Goal: Task Accomplishment & Management: Complete application form

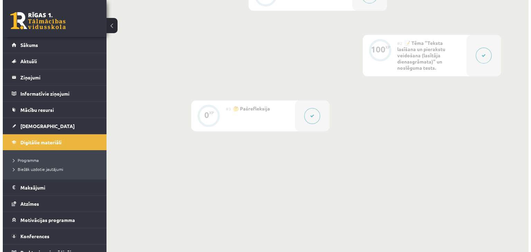
scroll to position [214, 0]
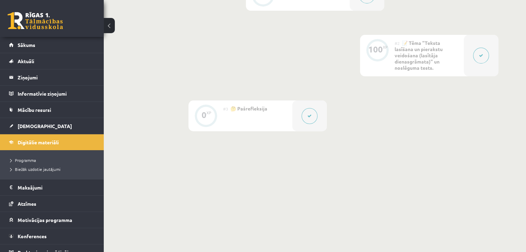
click at [472, 54] on div at bounding box center [480, 55] width 35 height 41
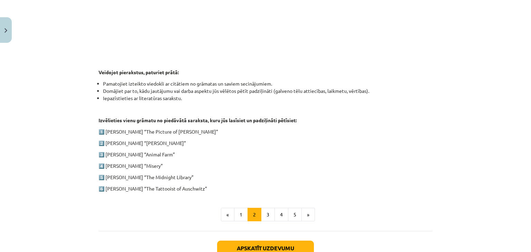
scroll to position [311, 0]
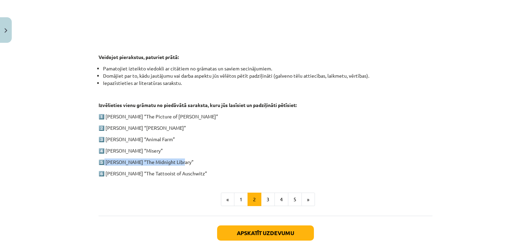
drag, startPoint x: 103, startPoint y: 161, endPoint x: 178, endPoint y: 157, distance: 75.8
click at [178, 157] on div "1. ieskaite angļu valodā Pirmās ieskaites pamatā ir lasītāja dienasgrāmatas vei…" at bounding box center [265, 0] width 334 height 353
copy p "Matt Haig “The Midnight Library”"
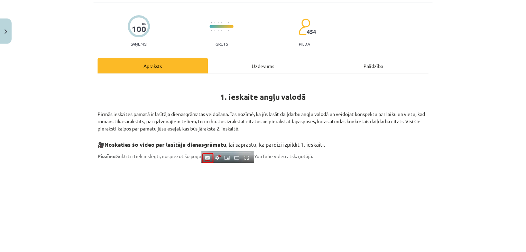
scroll to position [0, 0]
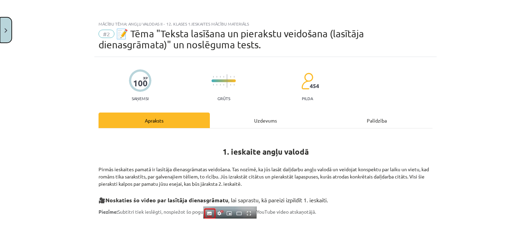
click at [6, 30] on img "Close" at bounding box center [5, 30] width 3 height 4
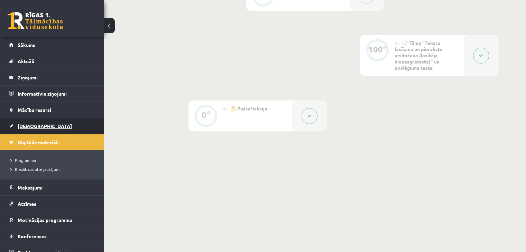
click at [23, 123] on span "[DEMOGRAPHIC_DATA]" at bounding box center [45, 126] width 54 height 6
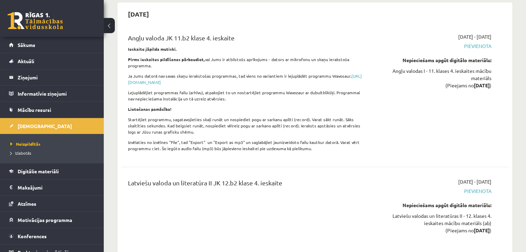
scroll to position [3006, 0]
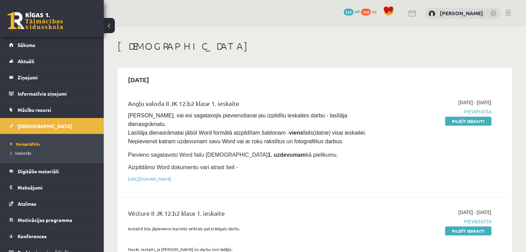
scroll to position [477, 0]
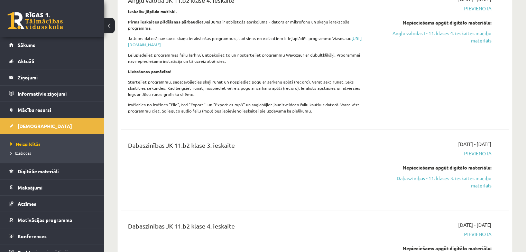
click at [22, 13] on link at bounding box center [35, 20] width 55 height 17
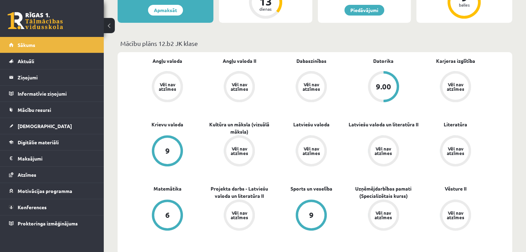
scroll to position [173, 0]
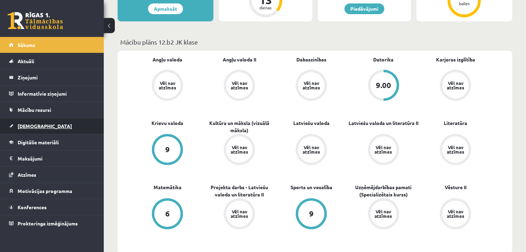
click at [43, 127] on link "[DEMOGRAPHIC_DATA]" at bounding box center [52, 126] width 86 height 16
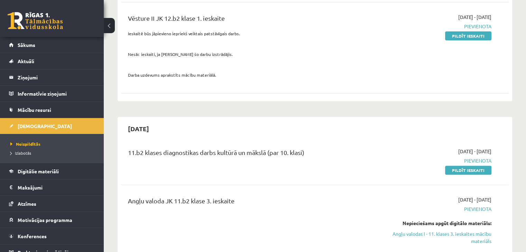
scroll to position [207, 0]
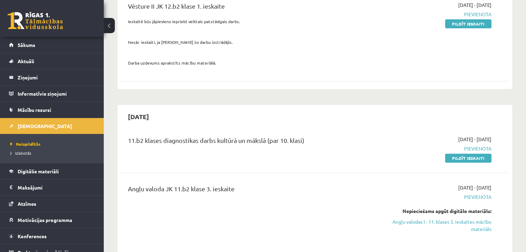
drag, startPoint x: 462, startPoint y: 151, endPoint x: 332, endPoint y: 36, distance: 173.0
click at [462, 154] on link "Pildīt ieskaiti" at bounding box center [468, 158] width 46 height 9
click at [472, 129] on div "11.b2 klases diagnostikas darbs kultūrā un mākslā (par 10. klasi) 2025-09-18 - …" at bounding box center [314, 149] width 387 height 40
click at [461, 154] on link "Pildīt ieskaiti" at bounding box center [468, 158] width 46 height 9
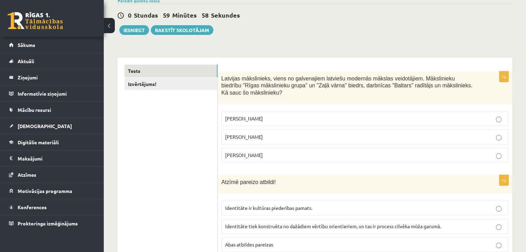
scroll to position [69, 0]
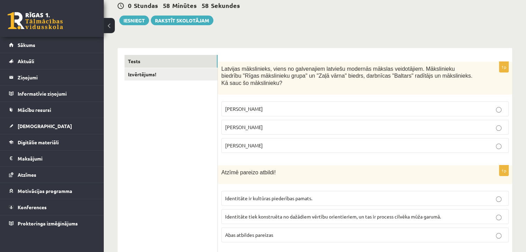
click at [350, 124] on p "Romāns Suta" at bounding box center [365, 127] width 280 height 7
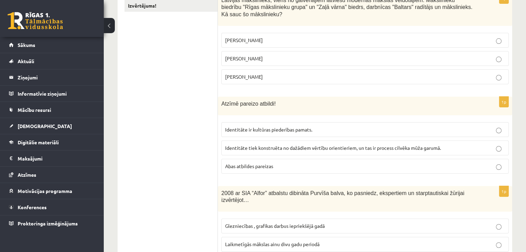
scroll to position [138, 0]
click at [246, 163] on span "Abas atbildes pareizas" at bounding box center [249, 166] width 48 height 6
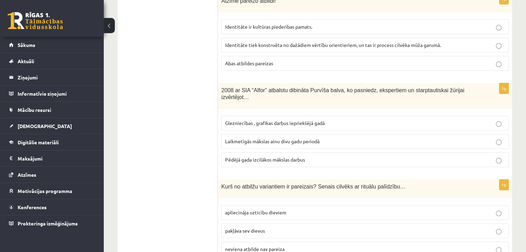
scroll to position [242, 0]
click at [245, 137] on span "Laikmetīgās mākslas ainu divu gadu periodā" at bounding box center [272, 140] width 94 height 6
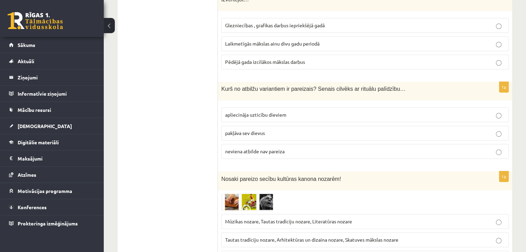
scroll to position [346, 0]
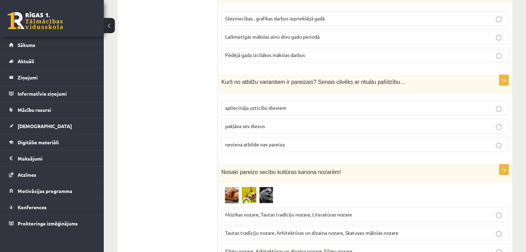
click at [253, 101] on label "apliecināja uzticību dieviem" at bounding box center [364, 108] width 287 height 15
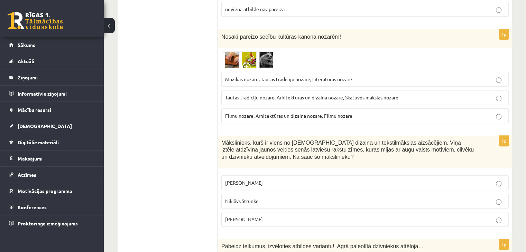
scroll to position [484, 0]
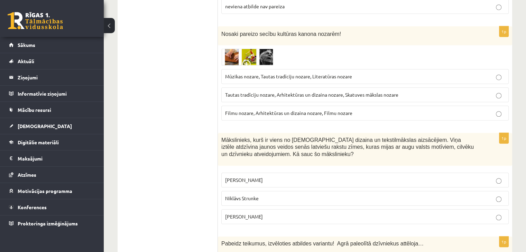
click at [246, 87] on label "Tautas tradīciju nozare, Arhitektūras un dizaina nozare, Skatuves mākslas nozare" at bounding box center [364, 94] width 287 height 15
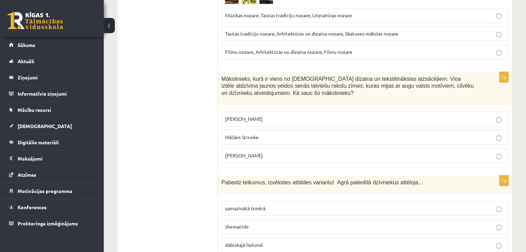
scroll to position [553, 0]
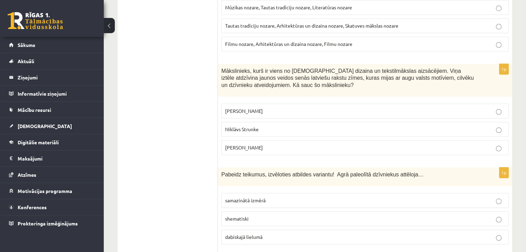
click at [264, 107] on p "Ansis Cīrulis" at bounding box center [365, 110] width 280 height 7
click at [259, 234] on span "dabiskajā lielumā" at bounding box center [243, 237] width 37 height 6
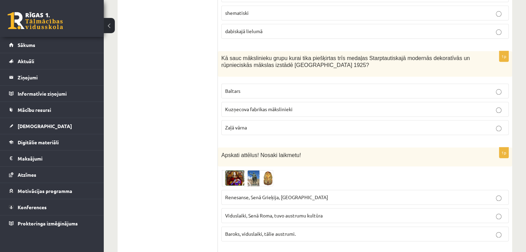
scroll to position [760, 0]
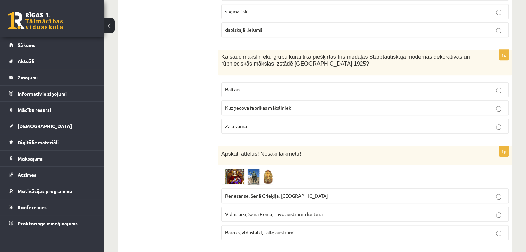
click at [218, 69] on div "1p Kā sauc mākslinieku grupu kurai tika piešķirtas trīs medaļas Starptautiskajā…" at bounding box center [365, 95] width 294 height 90
click at [225, 86] on span "Baltars" at bounding box center [232, 89] width 15 height 6
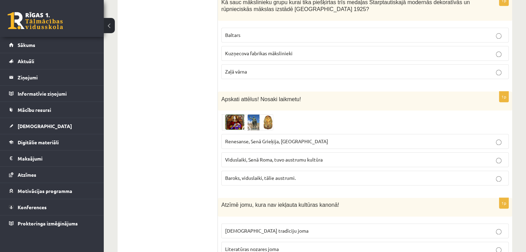
scroll to position [829, 0]
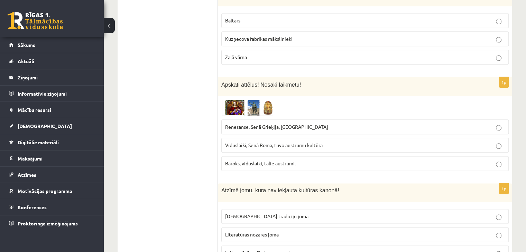
click at [257, 142] on span "Viduslaiki, Senā Roma, tuvo austrumu kultūra" at bounding box center [273, 145] width 97 height 6
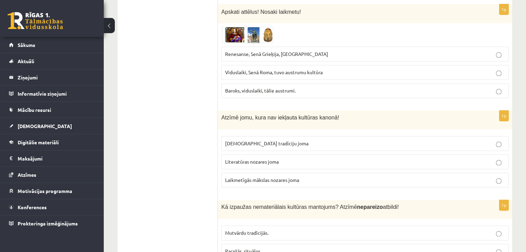
scroll to position [933, 0]
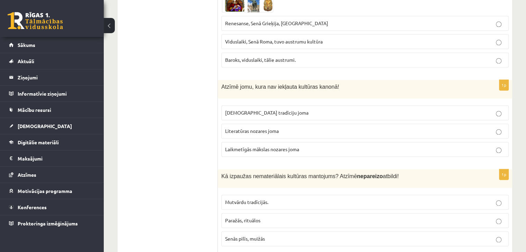
click at [238, 102] on fieldset "Tautas tradīciju joma Literatūras nozares joma Laikmetīgās mākslas nozares joma" at bounding box center [364, 130] width 287 height 57
click at [242, 109] on p "Tautas tradīciju joma" at bounding box center [365, 112] width 280 height 7
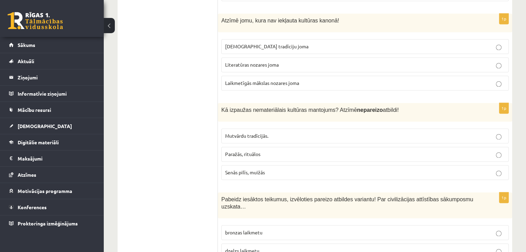
scroll to position [1037, 0]
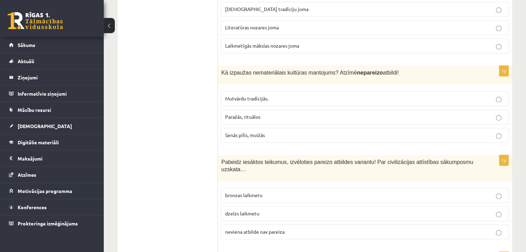
click at [236, 132] on p "Senās pilīs, muižās" at bounding box center [365, 135] width 280 height 7
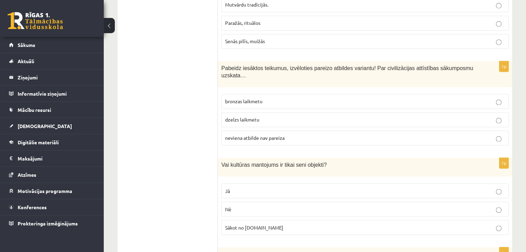
scroll to position [1140, 0]
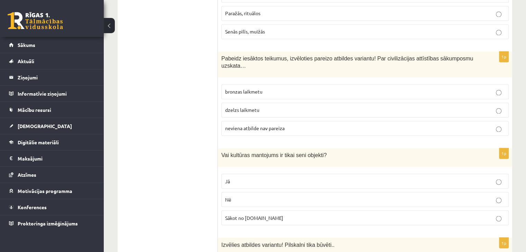
click at [251, 125] on span "neviena atbilde nav pareiza" at bounding box center [254, 128] width 59 height 6
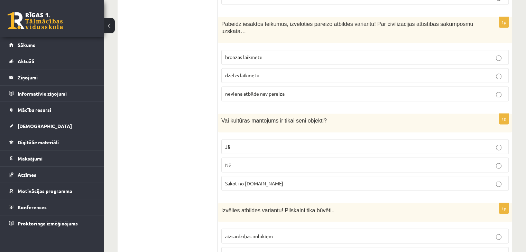
click at [238, 158] on label "Nē" at bounding box center [364, 165] width 287 height 15
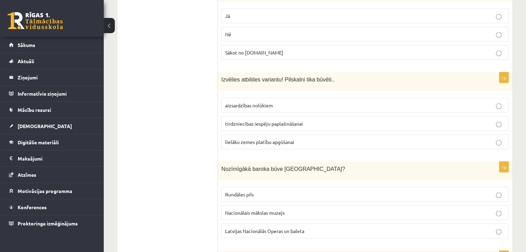
scroll to position [1313, 0]
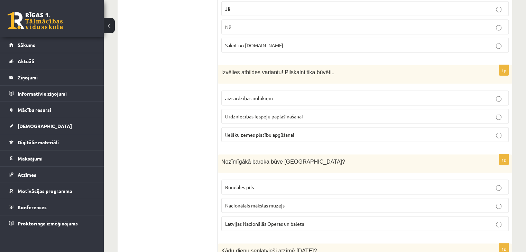
click at [258, 95] on span "aizsardzības nolūkiem" at bounding box center [249, 98] width 48 height 6
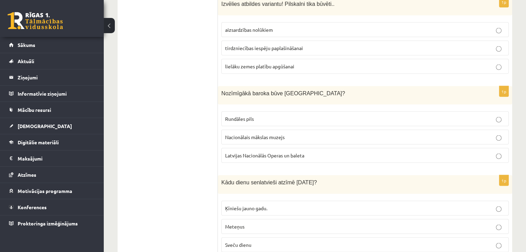
scroll to position [1382, 0]
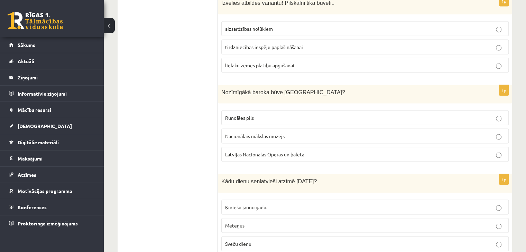
click at [297, 240] on p "Sveču dienu" at bounding box center [365, 243] width 280 height 7
click at [235, 111] on label "Rundāles pils" at bounding box center [364, 118] width 287 height 15
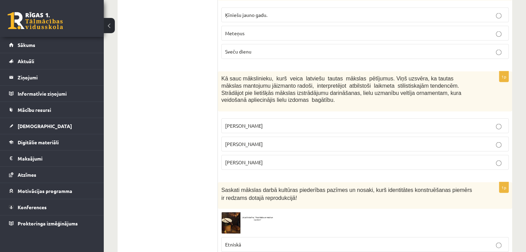
scroll to position [1589, 0]
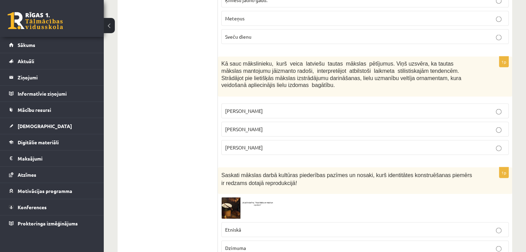
click at [251, 122] on label "Jūlijs Madernieks" at bounding box center [364, 129] width 287 height 15
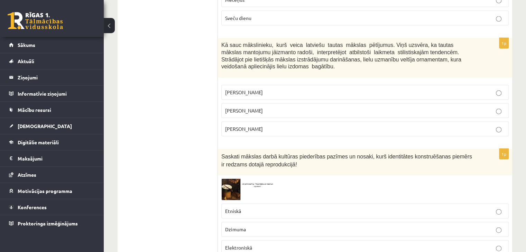
scroll to position [1624, 0]
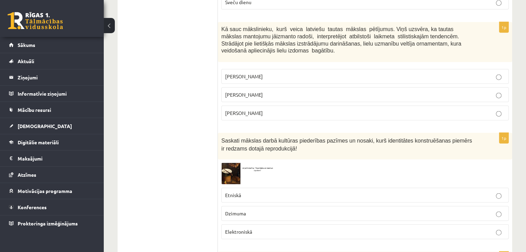
click at [247, 192] on p "Etniskā" at bounding box center [365, 195] width 280 height 7
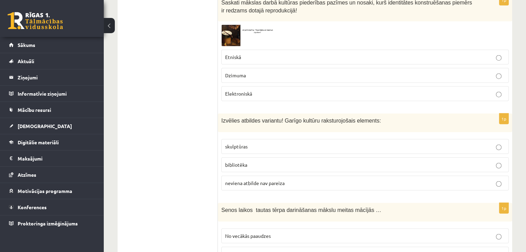
scroll to position [1797, 0]
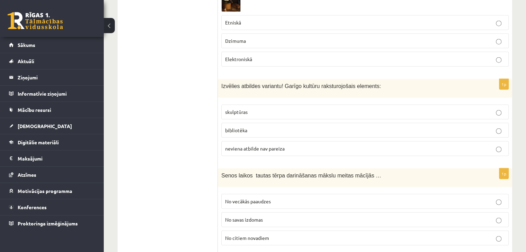
click at [263, 145] on p "neviena atbilde nav pareiza" at bounding box center [365, 148] width 280 height 7
drag, startPoint x: 273, startPoint y: 166, endPoint x: 268, endPoint y: 154, distance: 12.9
click at [272, 194] on label "No vecākās paaudzes" at bounding box center [364, 201] width 287 height 15
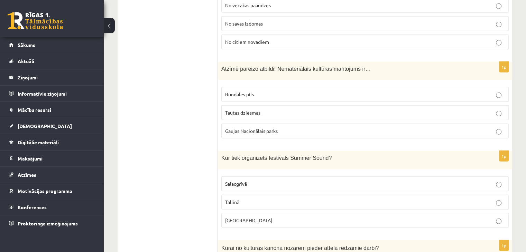
scroll to position [2004, 0]
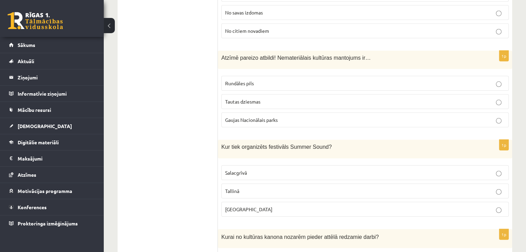
click at [243, 98] on span "Tautas dziesmas" at bounding box center [242, 101] width 35 height 6
click at [245, 202] on label "Liepājā" at bounding box center [364, 209] width 287 height 15
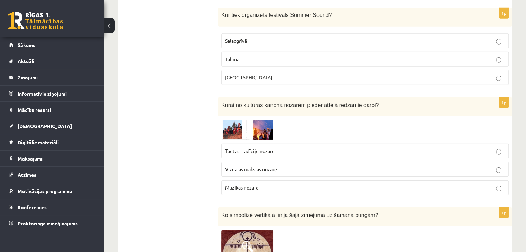
scroll to position [2142, 0]
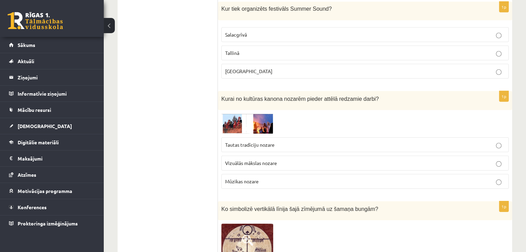
click at [258, 142] on span "Tautas tradīciju nozare" at bounding box center [249, 145] width 49 height 6
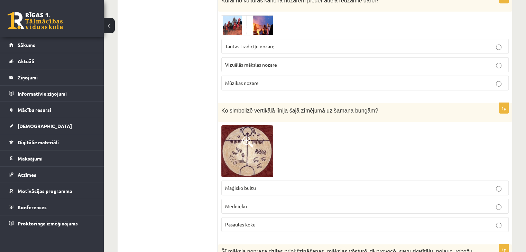
scroll to position [2246, 0]
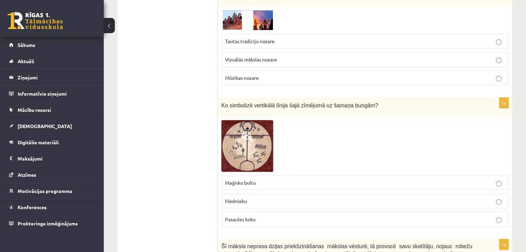
click at [252, 216] on span "Pasaules koku" at bounding box center [240, 219] width 30 height 6
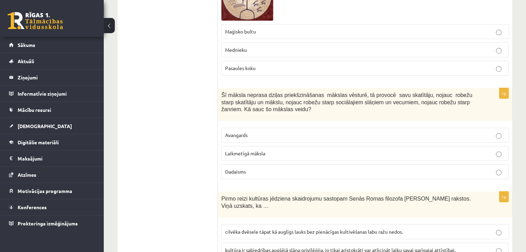
scroll to position [2419, 0]
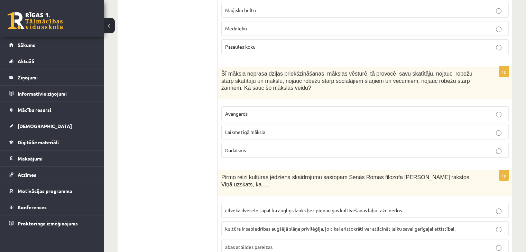
click at [265, 240] on label "abas atbildes pareizas" at bounding box center [364, 247] width 287 height 15
click at [260, 129] on span "Laikmetīgā māksla" at bounding box center [245, 132] width 40 height 6
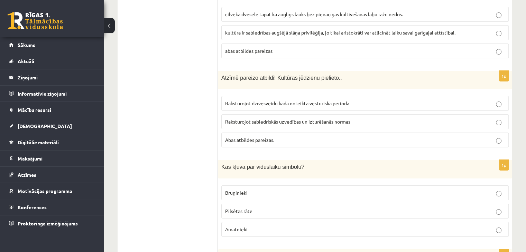
scroll to position [2626, 0]
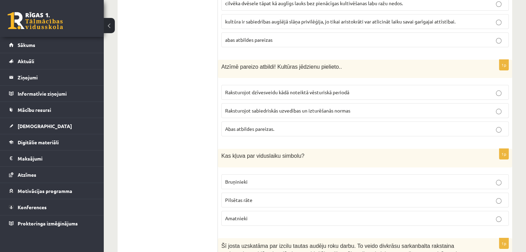
click at [244, 125] on p "Abas atbildes pareizas." at bounding box center [365, 128] width 280 height 7
click at [259, 174] on label "Bruņinieki" at bounding box center [364, 181] width 287 height 15
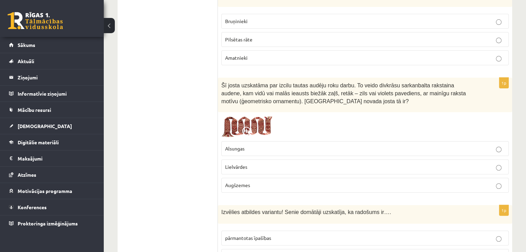
scroll to position [2799, 0]
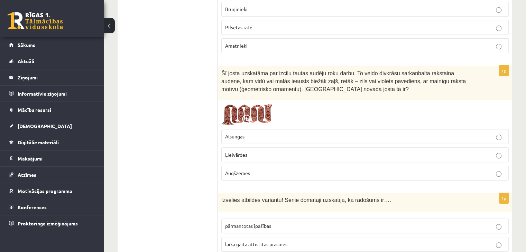
click at [239, 152] on span "Lielvārdes" at bounding box center [236, 155] width 22 height 6
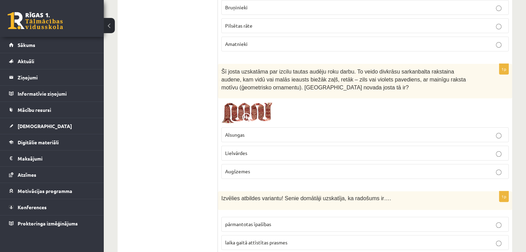
scroll to position [2801, 0]
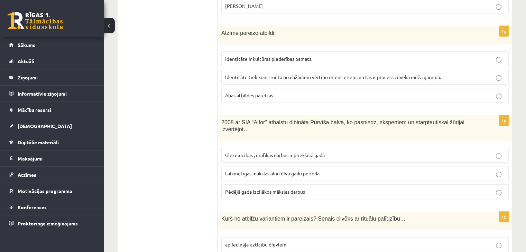
scroll to position [0, 0]
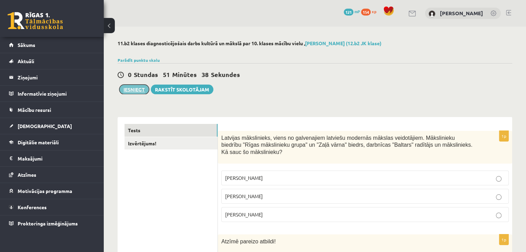
click at [142, 89] on button "Iesniegt" at bounding box center [134, 90] width 30 height 10
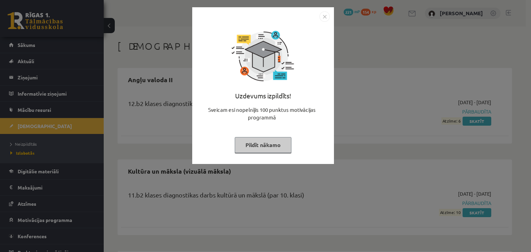
click at [323, 16] on img "Close" at bounding box center [324, 16] width 10 height 10
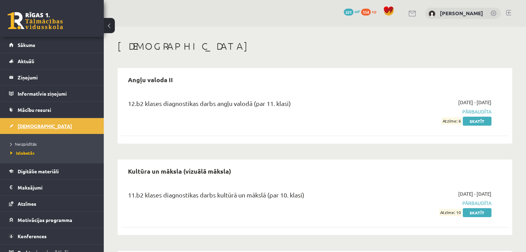
click at [17, 129] on link "[DEMOGRAPHIC_DATA]" at bounding box center [52, 126] width 86 height 16
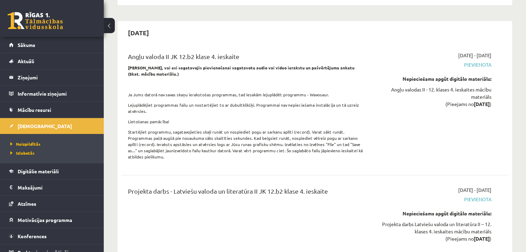
scroll to position [2661, 0]
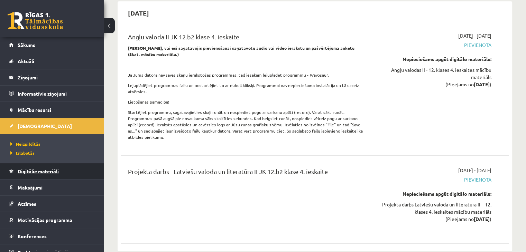
click at [33, 170] on span "Digitālie materiāli" at bounding box center [38, 171] width 41 height 6
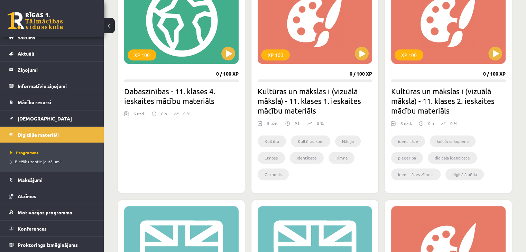
scroll to position [449, 0]
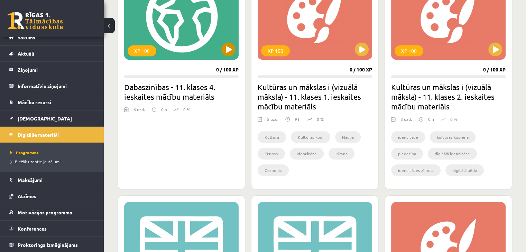
click at [206, 40] on div "XP 100" at bounding box center [181, 16] width 114 height 86
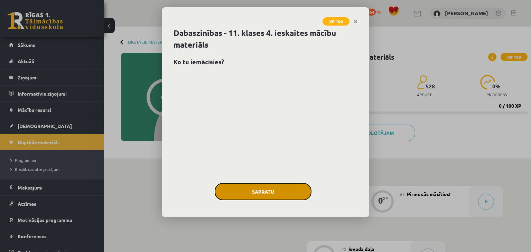
click at [280, 183] on button "Sapratu" at bounding box center [263, 191] width 97 height 17
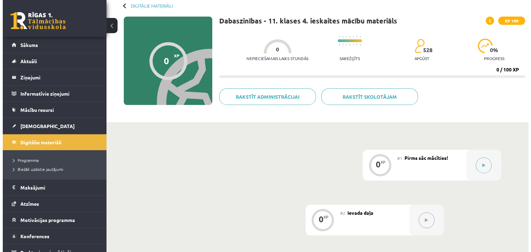
scroll to position [104, 0]
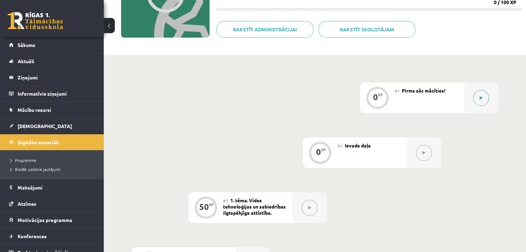
click at [480, 100] on button at bounding box center [481, 98] width 16 height 16
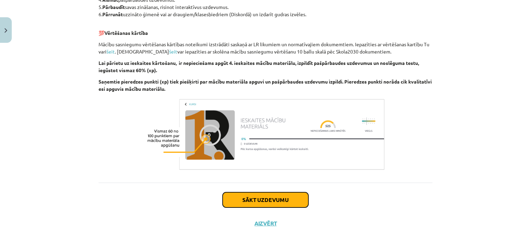
click at [288, 203] on button "Sākt uzdevumu" at bounding box center [266, 199] width 86 height 15
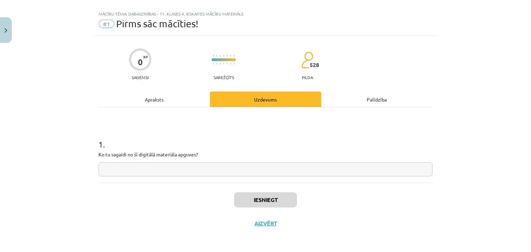
click at [140, 168] on input "text" at bounding box center [265, 169] width 334 height 14
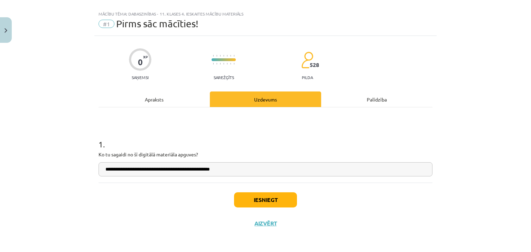
type input "**********"
click at [253, 195] on button "Iesniegt" at bounding box center [265, 199] width 63 height 15
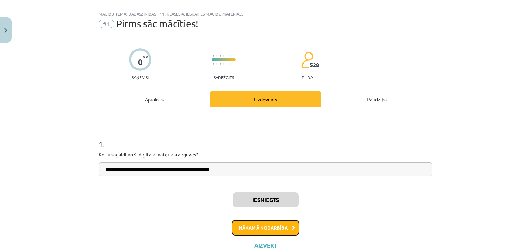
click at [266, 227] on button "Nākamā nodarbība" at bounding box center [266, 228] width 68 height 16
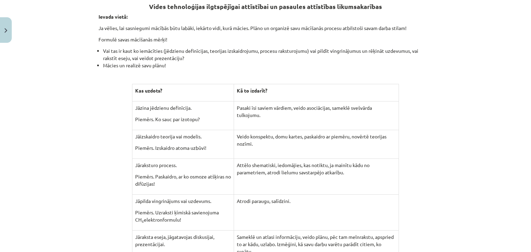
scroll to position [60, 0]
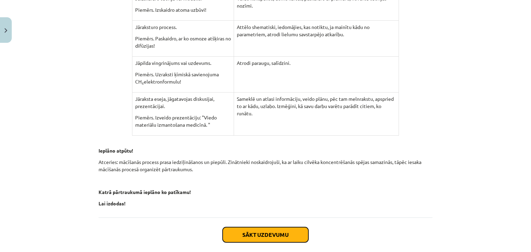
click at [268, 227] on button "Sākt uzdevumu" at bounding box center [266, 234] width 86 height 15
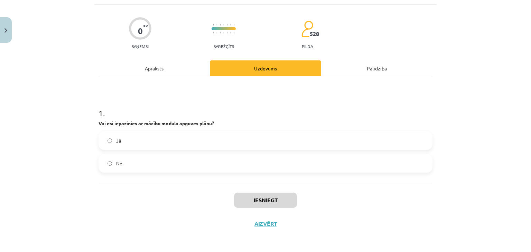
scroll to position [41, 0]
click at [124, 137] on label "Jā" at bounding box center [265, 140] width 332 height 17
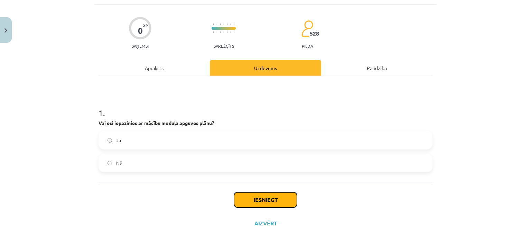
click at [273, 198] on button "Iesniegt" at bounding box center [265, 199] width 63 height 15
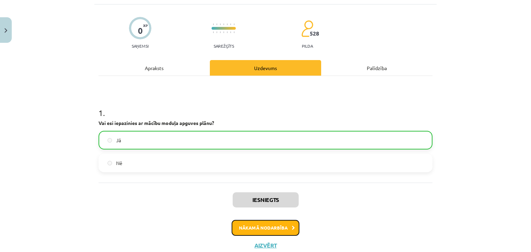
click at [270, 227] on button "Nākamā nodarbība" at bounding box center [266, 228] width 68 height 16
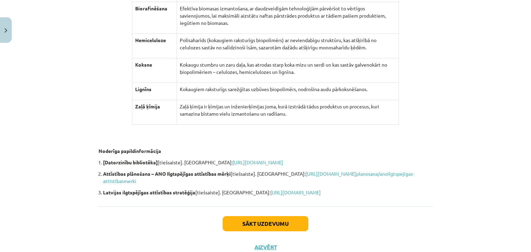
scroll to position [6155, 0]
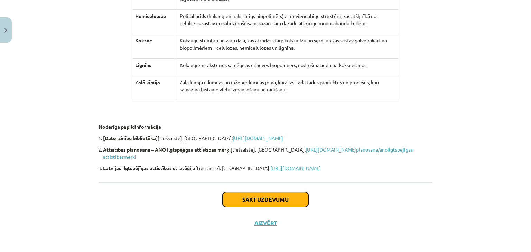
click at [262, 194] on button "Sākt uzdevumu" at bounding box center [266, 199] width 86 height 15
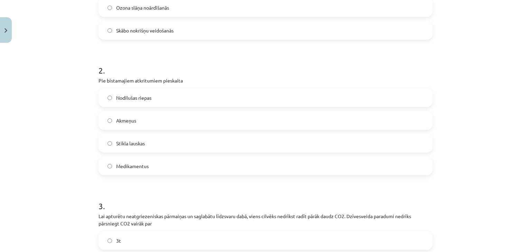
scroll to position [242, 0]
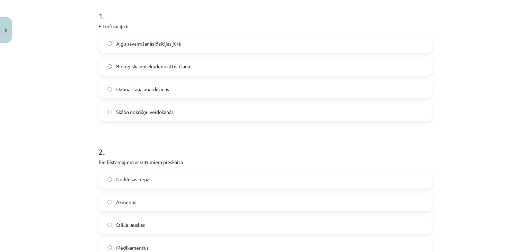
click at [120, 43] on span "Aļģu savairošanās Baltijas jūrā" at bounding box center [148, 43] width 65 height 7
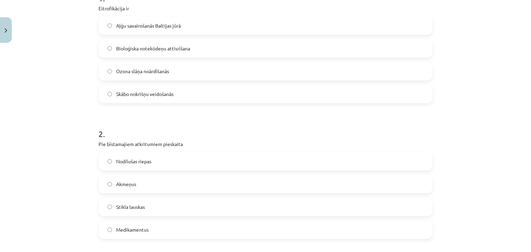
scroll to position [173, 0]
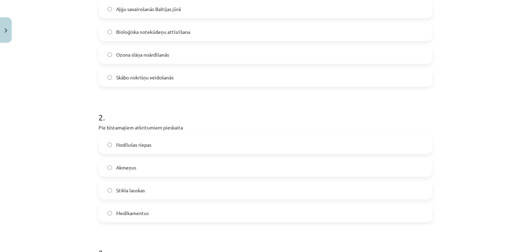
click at [112, 141] on label "Nodilušas riepas" at bounding box center [265, 144] width 332 height 17
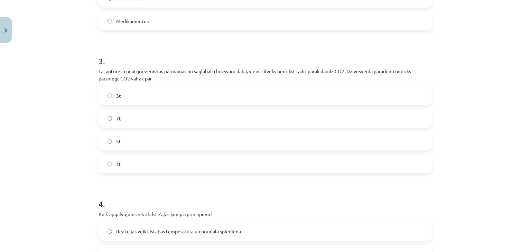
scroll to position [380, 0]
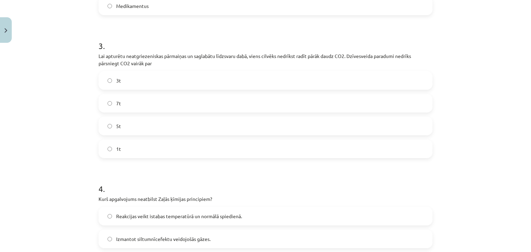
click at [124, 12] on label "Medikamentus" at bounding box center [265, 5] width 332 height 17
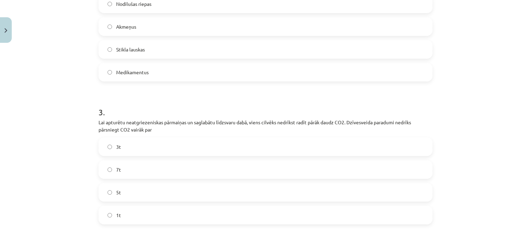
scroll to position [276, 0]
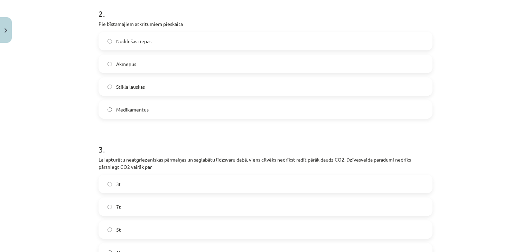
click at [126, 45] on label "Nodilušas riepas" at bounding box center [265, 40] width 332 height 17
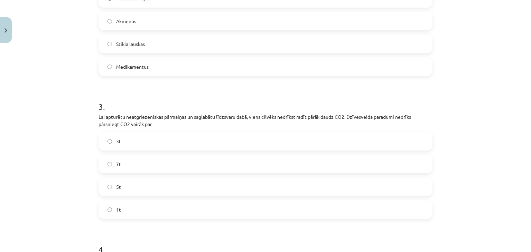
scroll to position [346, 0]
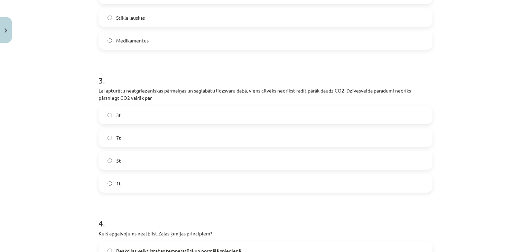
click at [108, 117] on label "3t" at bounding box center [265, 114] width 332 height 17
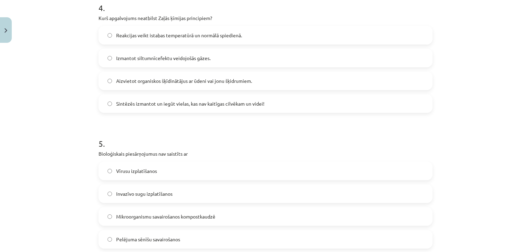
scroll to position [534, 0]
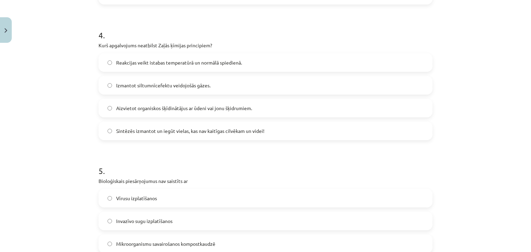
click at [136, 82] on span "Izmantot siltumnīcefektu veidojošās gāzes." at bounding box center [163, 85] width 94 height 7
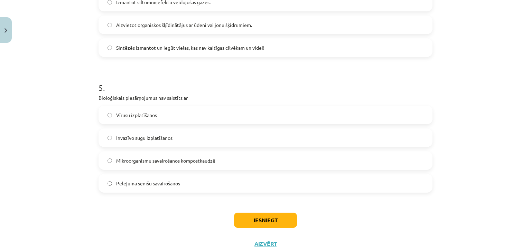
scroll to position [638, 0]
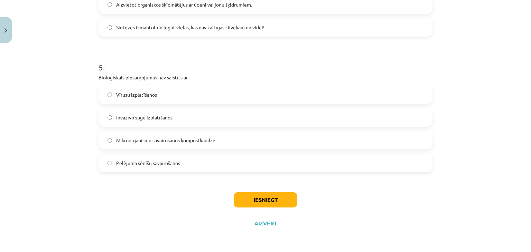
click at [135, 119] on span "Invazīvo sugu izplatīšanos" at bounding box center [144, 117] width 56 height 7
click at [253, 194] on button "Iesniegt" at bounding box center [265, 199] width 63 height 15
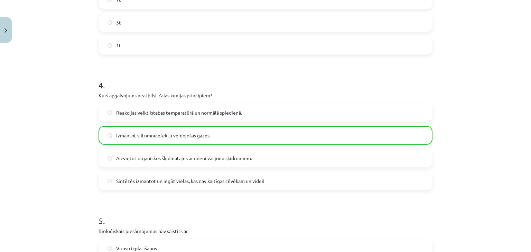
scroll to position [659, 0]
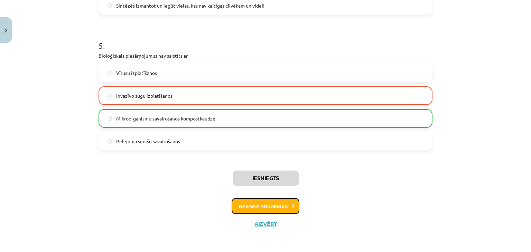
click at [273, 204] on button "Nākamā nodarbība" at bounding box center [266, 206] width 68 height 16
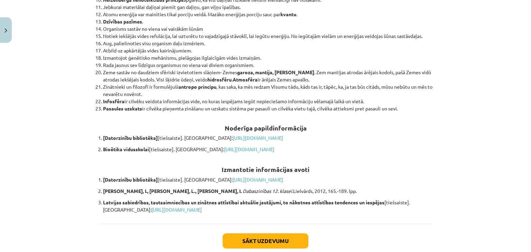
scroll to position [7520, 0]
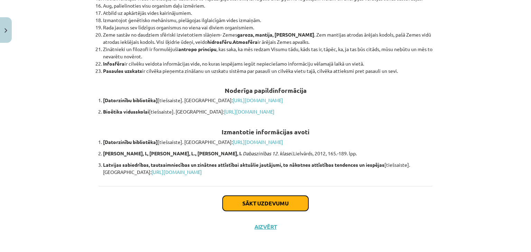
click at [268, 201] on button "Sākt uzdevumu" at bounding box center [266, 203] width 86 height 15
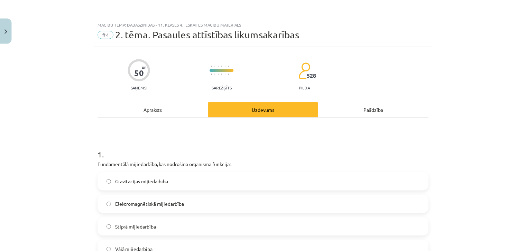
scroll to position [0, 0]
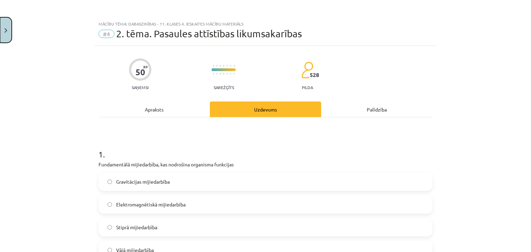
click at [8, 27] on button "Close" at bounding box center [6, 30] width 12 height 26
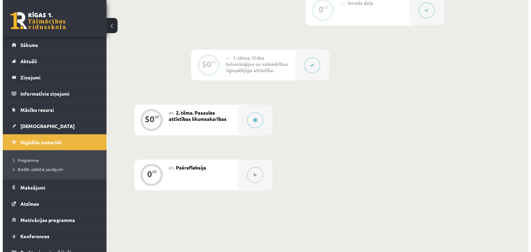
scroll to position [305, 0]
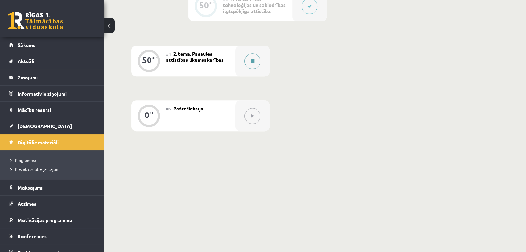
click at [254, 68] on div at bounding box center [252, 61] width 35 height 31
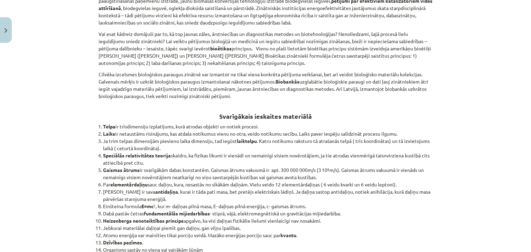
scroll to position [7520, 0]
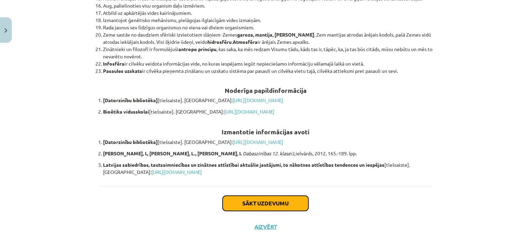
click at [253, 197] on button "Sākt uzdevumu" at bounding box center [266, 203] width 86 height 15
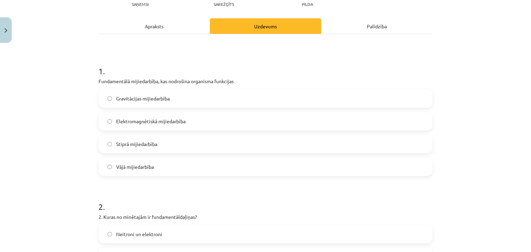
scroll to position [104, 0]
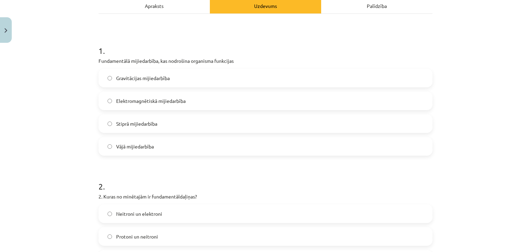
click at [132, 100] on span "Elektromagnētiskā mijiedarbība" at bounding box center [150, 100] width 69 height 7
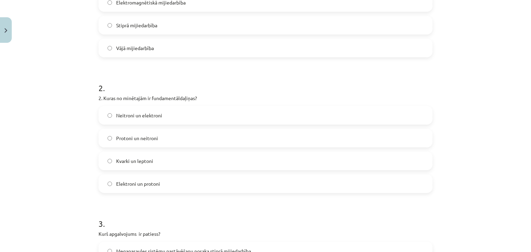
scroll to position [207, 0]
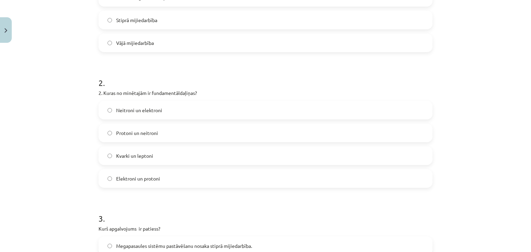
click at [132, 155] on span "Kvarki un leptoni" at bounding box center [134, 155] width 37 height 7
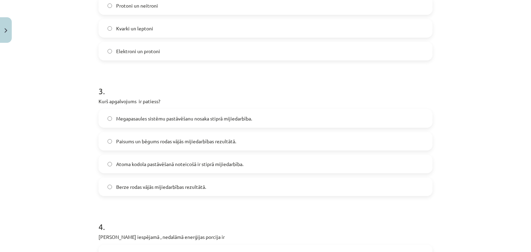
scroll to position [346, 0]
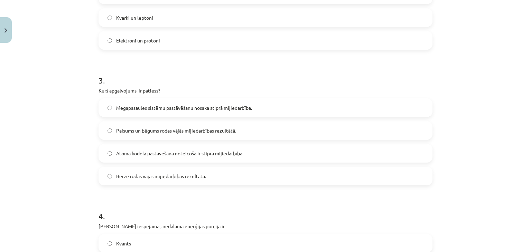
click at [135, 154] on span "Atoma kodola pastāvēšanā noteicošā ir stiprā mijiedarbība." at bounding box center [179, 153] width 127 height 7
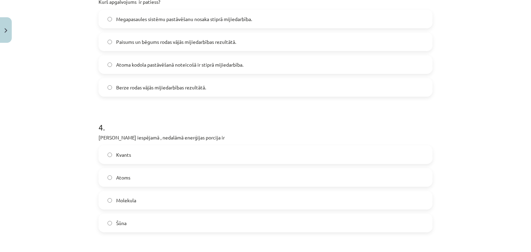
scroll to position [484, 0]
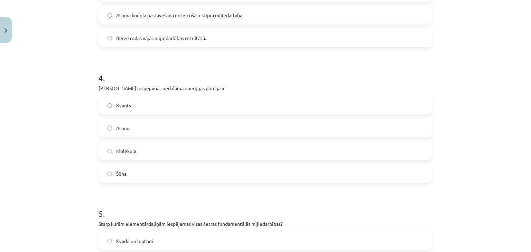
click at [119, 105] on span "Kvants" at bounding box center [123, 105] width 15 height 7
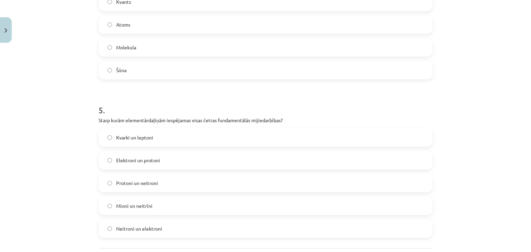
scroll to position [622, 0]
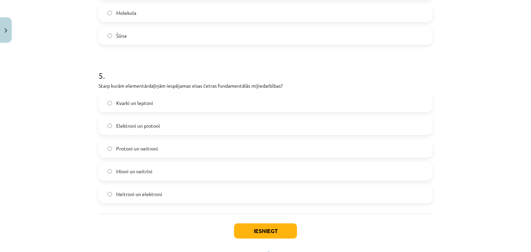
click at [133, 105] on span "Kvarki un leptoni" at bounding box center [134, 103] width 37 height 7
click at [252, 228] on button "Iesniegt" at bounding box center [265, 231] width 63 height 15
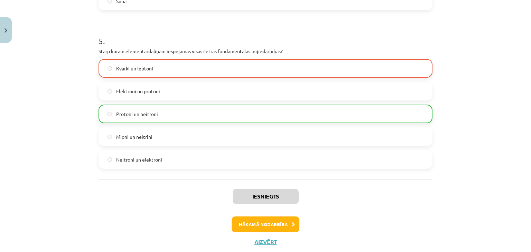
scroll to position [675, 0]
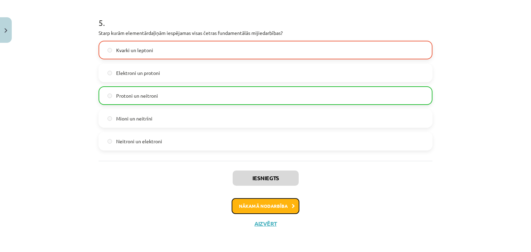
click at [265, 210] on button "Nākamā nodarbība" at bounding box center [266, 206] width 68 height 16
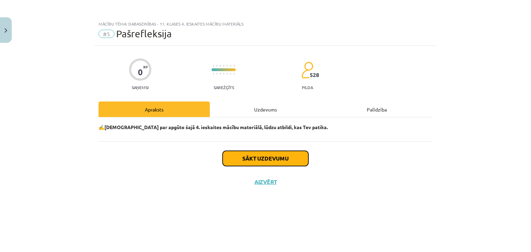
click at [260, 155] on button "Sākt uzdevumu" at bounding box center [266, 158] width 86 height 15
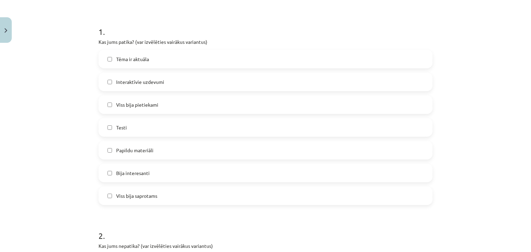
scroll to position [138, 0]
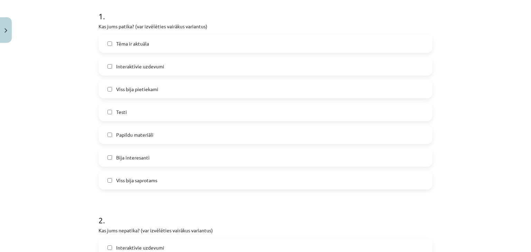
click at [138, 104] on label "Testi" at bounding box center [265, 111] width 332 height 17
click at [140, 104] on label "Testi" at bounding box center [265, 111] width 332 height 17
click at [140, 86] on span "Viss bija pietiekami" at bounding box center [137, 89] width 42 height 7
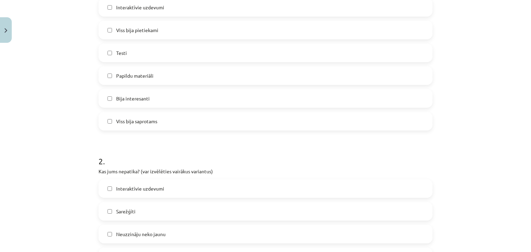
scroll to position [207, 0]
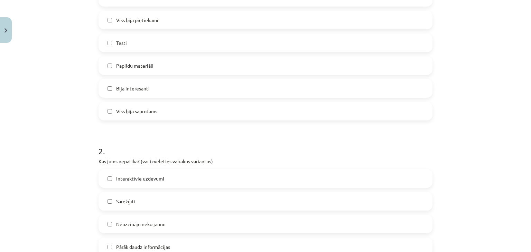
click at [141, 89] on span "Bija interesanti" at bounding box center [133, 88] width 34 height 7
click at [148, 110] on span "Viss bija saprotams" at bounding box center [136, 111] width 41 height 7
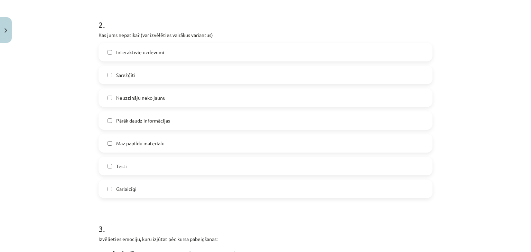
scroll to position [346, 0]
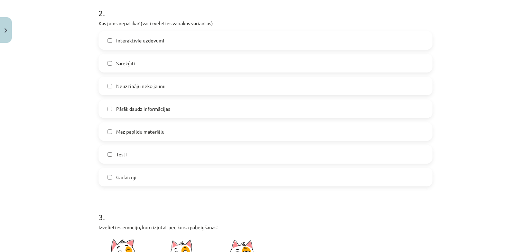
click at [130, 158] on label "Testi" at bounding box center [265, 154] width 332 height 17
click at [151, 111] on span "Pārāk daudz informācijas" at bounding box center [143, 108] width 54 height 7
click at [133, 153] on label "Testi" at bounding box center [265, 154] width 332 height 17
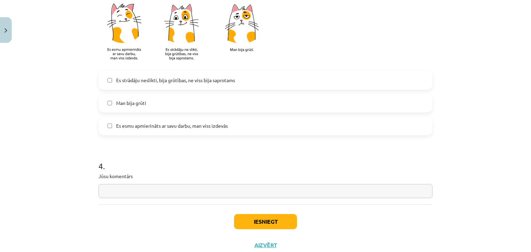
scroll to position [587, 0]
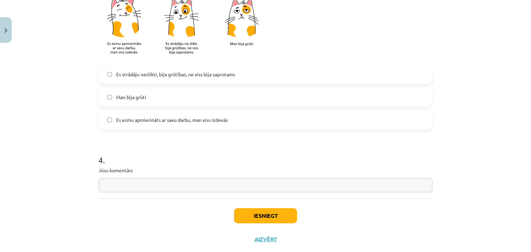
click at [144, 75] on span "Es strādāju neslikti, bija grūtības, ne viss bija saprotams" at bounding box center [175, 74] width 119 height 7
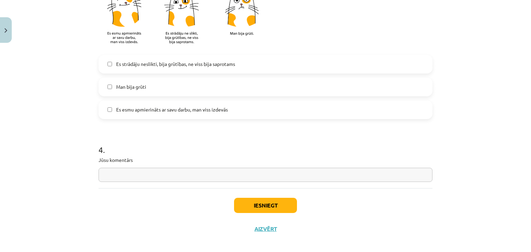
scroll to position [603, 0]
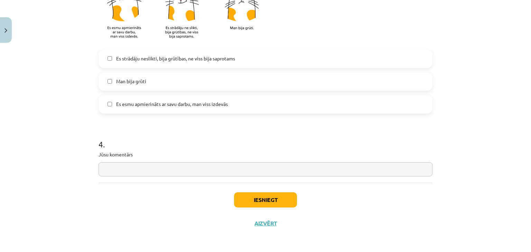
click at [139, 101] on span "Es esmu apmierināts ar savu darbu, man viss izdevās" at bounding box center [172, 104] width 112 height 7
click at [131, 53] on label "Es strādāju neslikti, bija grūtības, ne viss bija saprotams" at bounding box center [265, 58] width 332 height 17
click at [135, 164] on input "text" at bounding box center [265, 169] width 334 height 14
type input "**********"
click at [260, 198] on button "Iesniegt" at bounding box center [265, 199] width 63 height 15
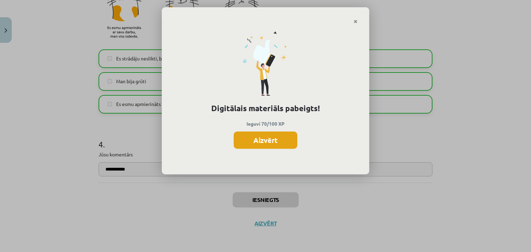
click at [277, 141] on button "Aizvērt" at bounding box center [266, 140] width 64 height 17
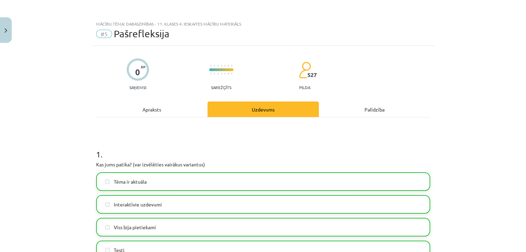
scroll to position [0, 0]
click at [7, 32] on img "Close" at bounding box center [5, 30] width 3 height 4
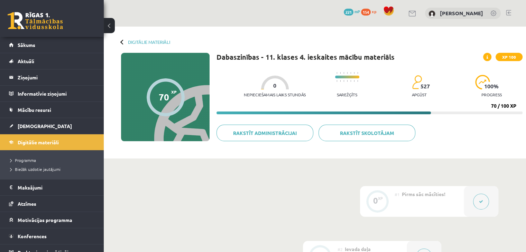
drag, startPoint x: 106, startPoint y: 24, endPoint x: 108, endPoint y: 31, distance: 7.5
click at [106, 24] on button at bounding box center [109, 25] width 11 height 15
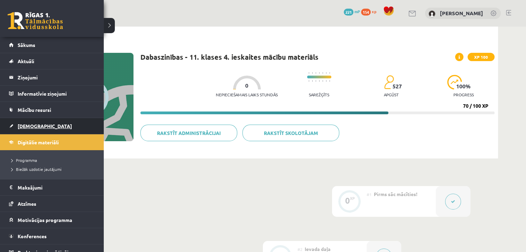
click at [36, 125] on span "[DEMOGRAPHIC_DATA]" at bounding box center [45, 126] width 54 height 6
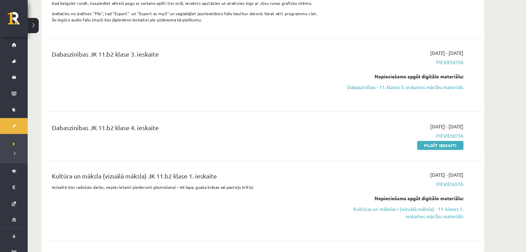
scroll to position [484, 0]
